Goal: Find specific page/section: Find specific page/section

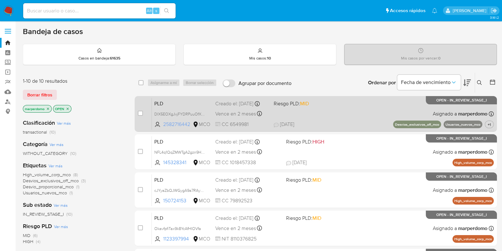
click at [169, 126] on span "2582716442" at bounding box center [177, 124] width 28 height 7
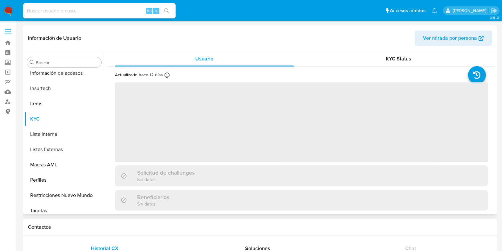
scroll to position [299, 0]
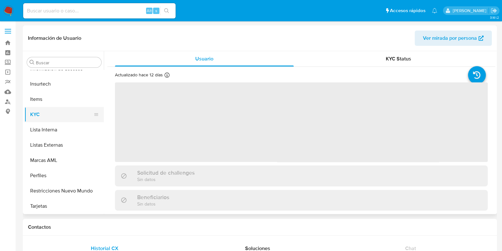
select select "10"
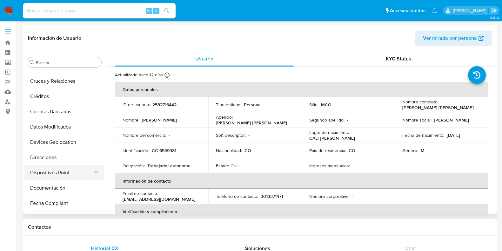
scroll to position [60, 0]
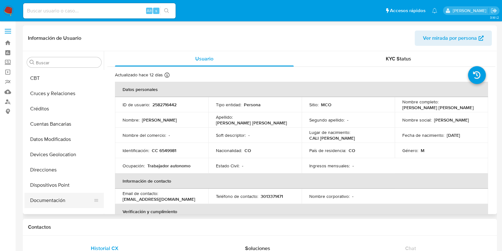
click at [45, 199] on button "Documentación" at bounding box center [61, 199] width 74 height 15
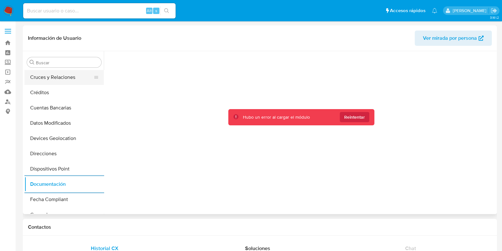
scroll to position [79, 0]
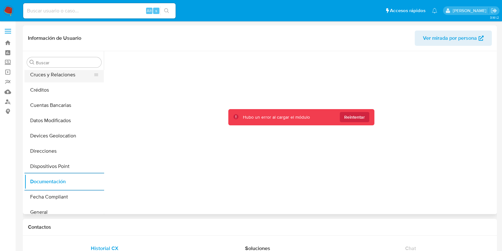
click at [62, 72] on button "Cruces y Relaciones" at bounding box center [61, 74] width 74 height 15
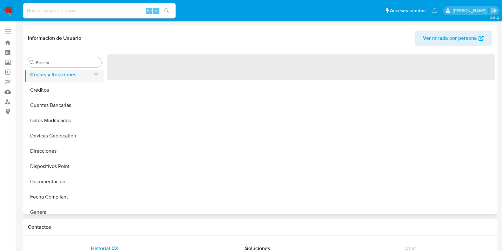
scroll to position [0, 0]
